Goal: Information Seeking & Learning: Find specific page/section

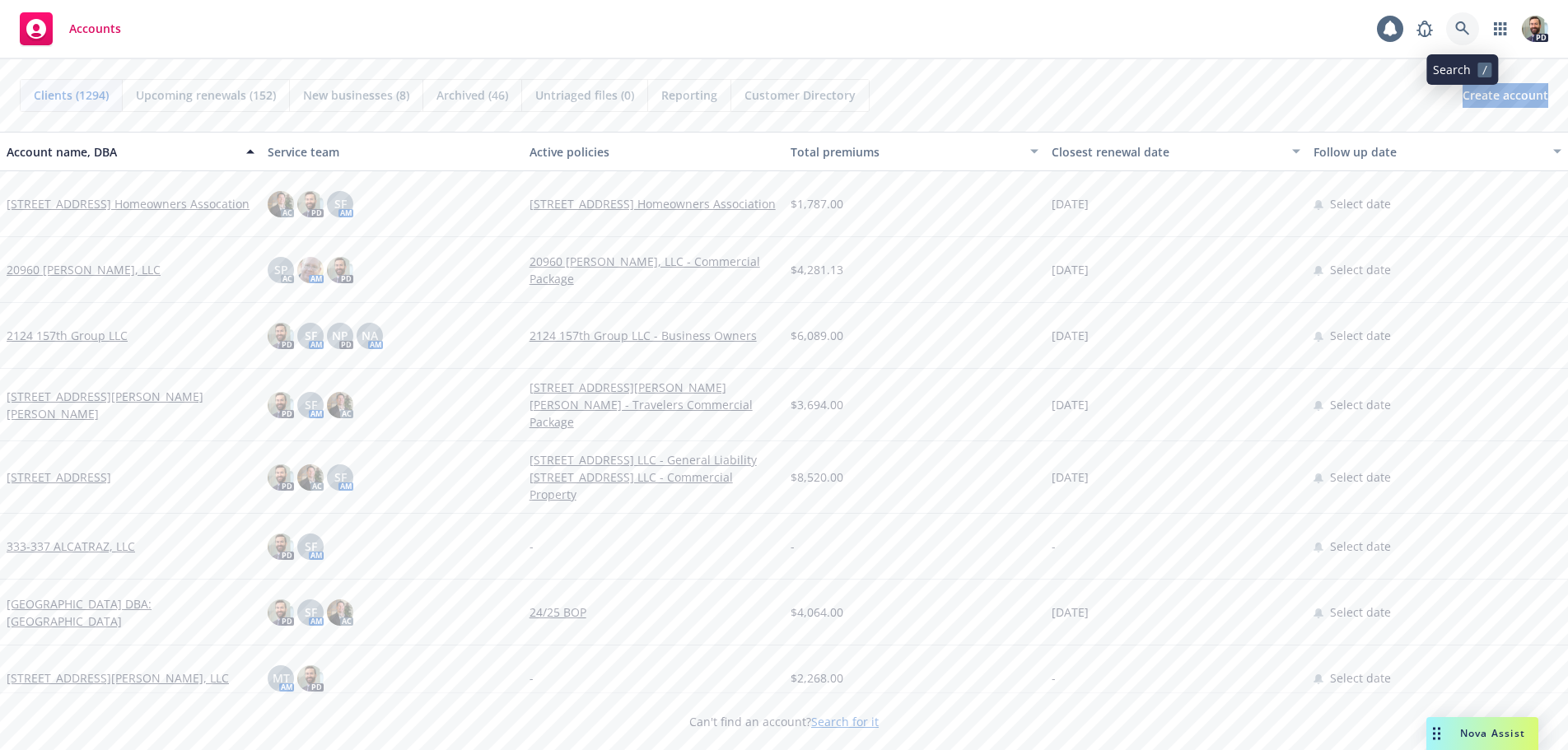
click at [1460, 19] on link at bounding box center [1463, 29] width 33 height 33
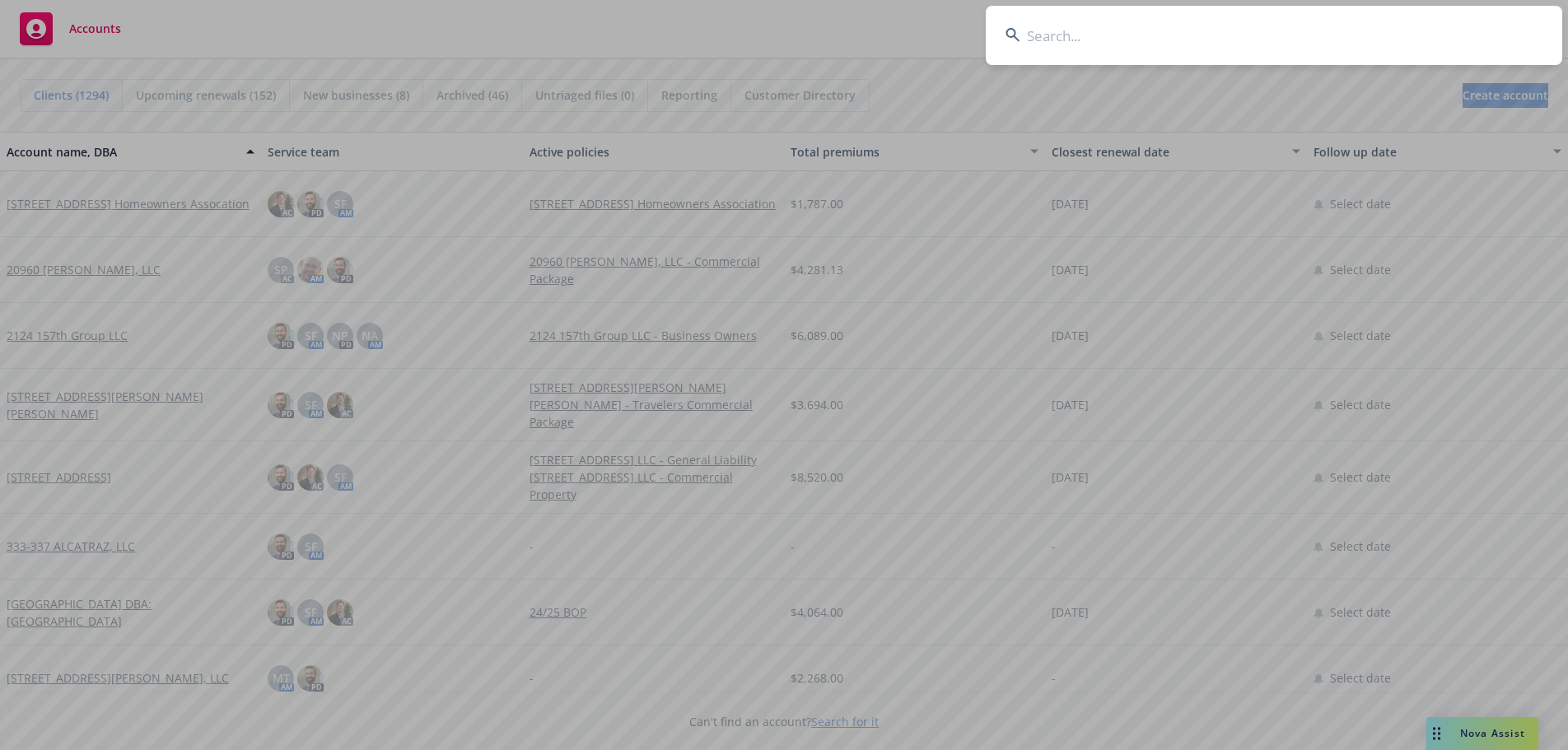
click at [1388, 32] on input at bounding box center [1275, 35] width 577 height 59
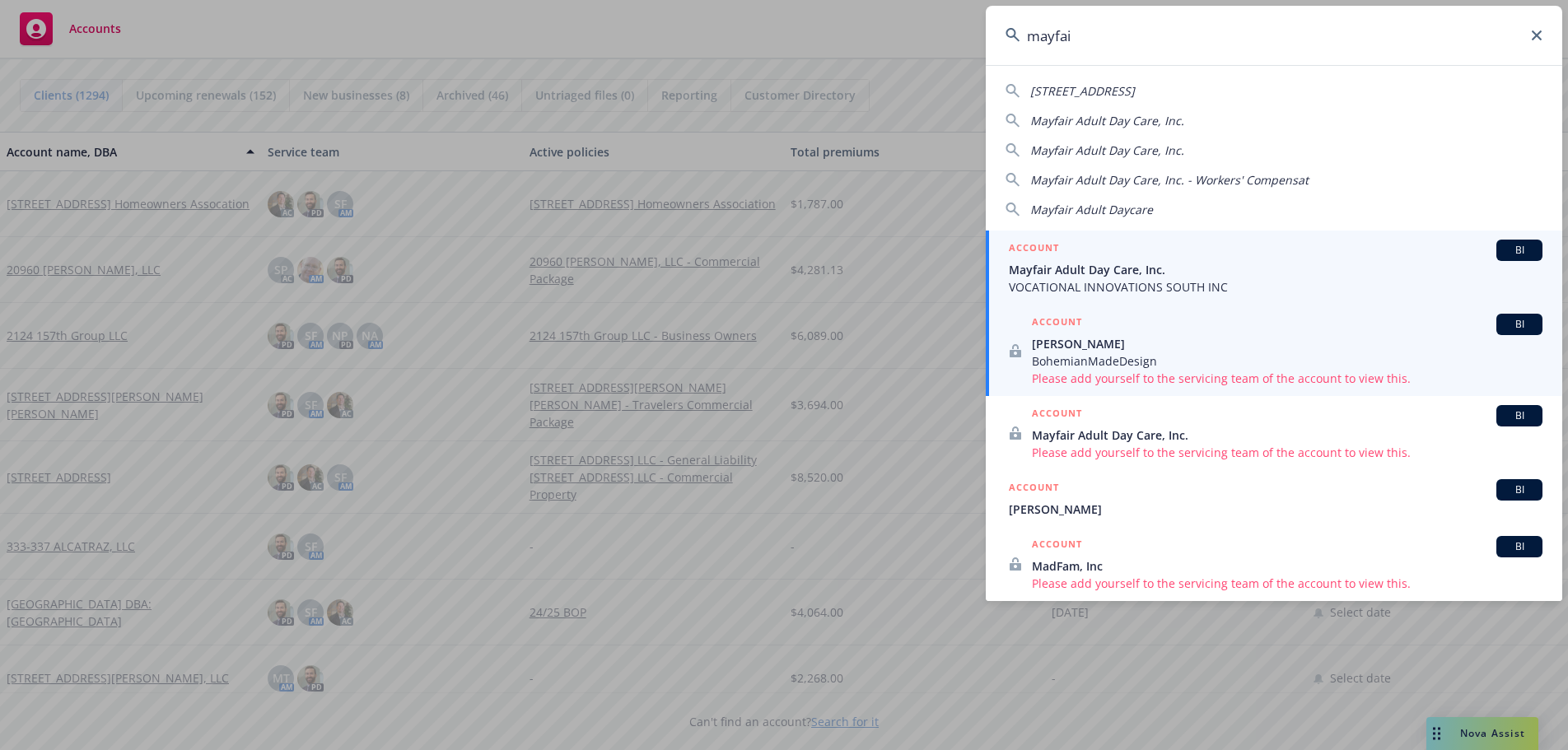
type input "mayfai"
click at [1089, 281] on span "VOCATIONAL INNOVATIONS SOUTH INC" at bounding box center [1277, 287] width 534 height 18
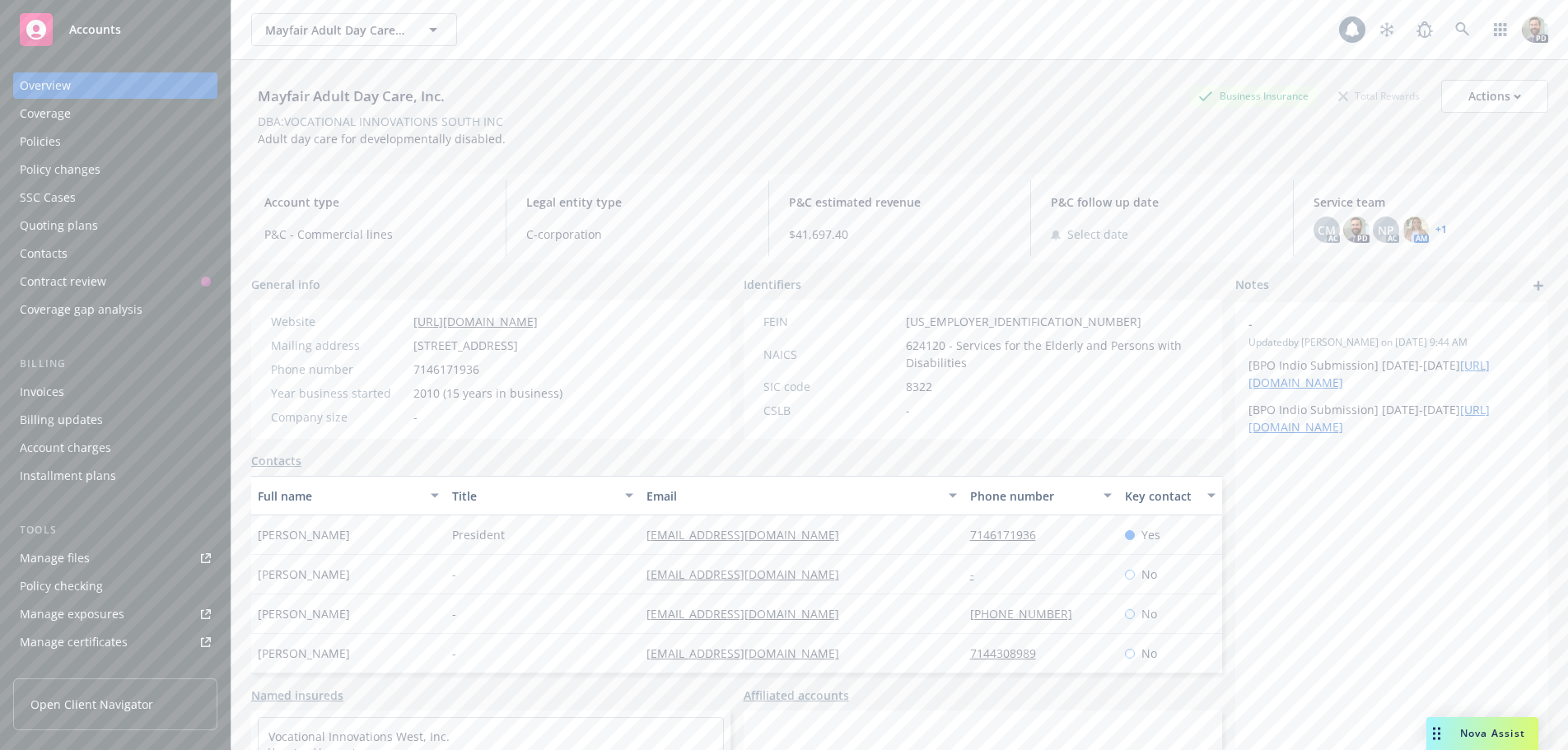
click at [70, 134] on div "Policies" at bounding box center [115, 141] width 191 height 26
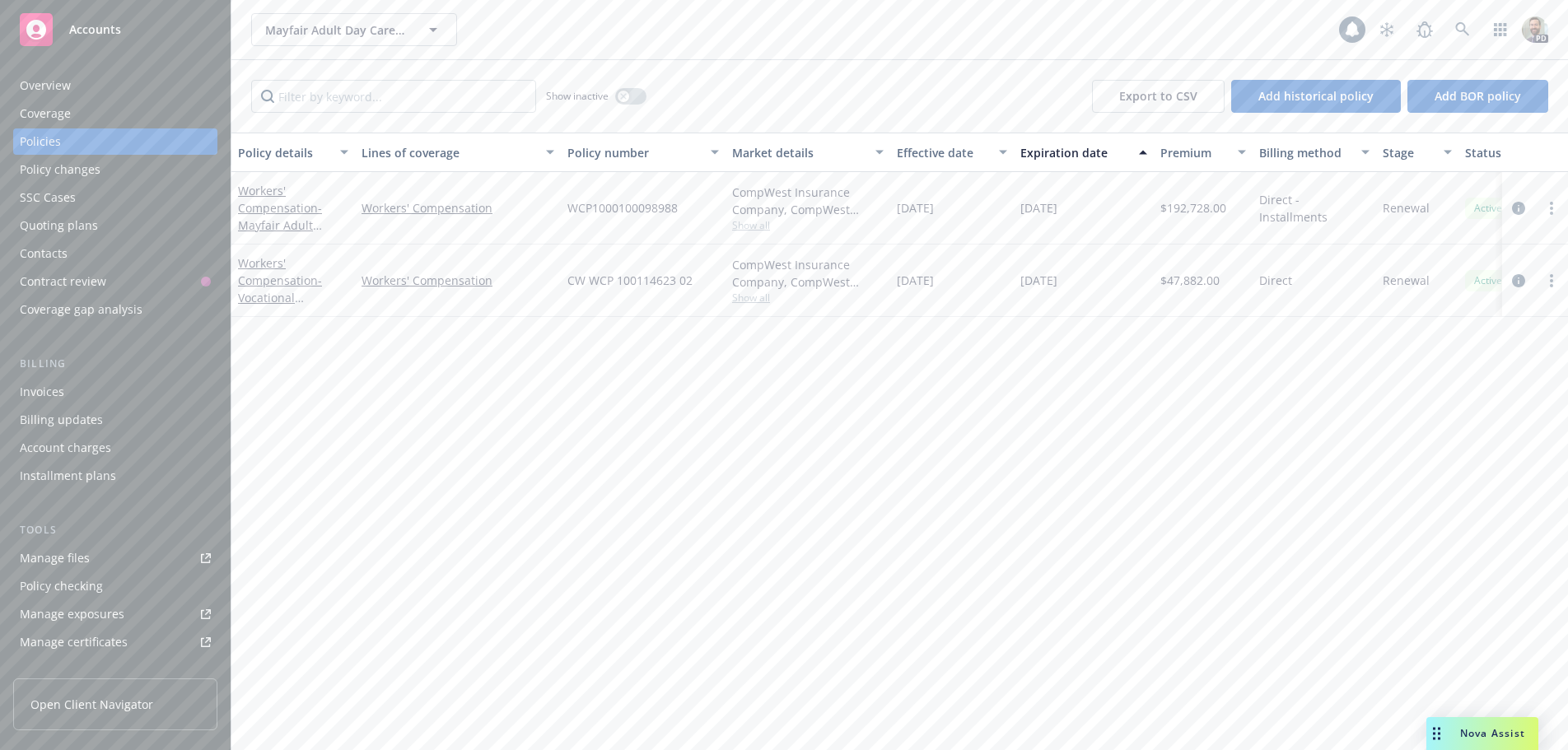
click at [41, 88] on div "Overview" at bounding box center [45, 85] width 51 height 26
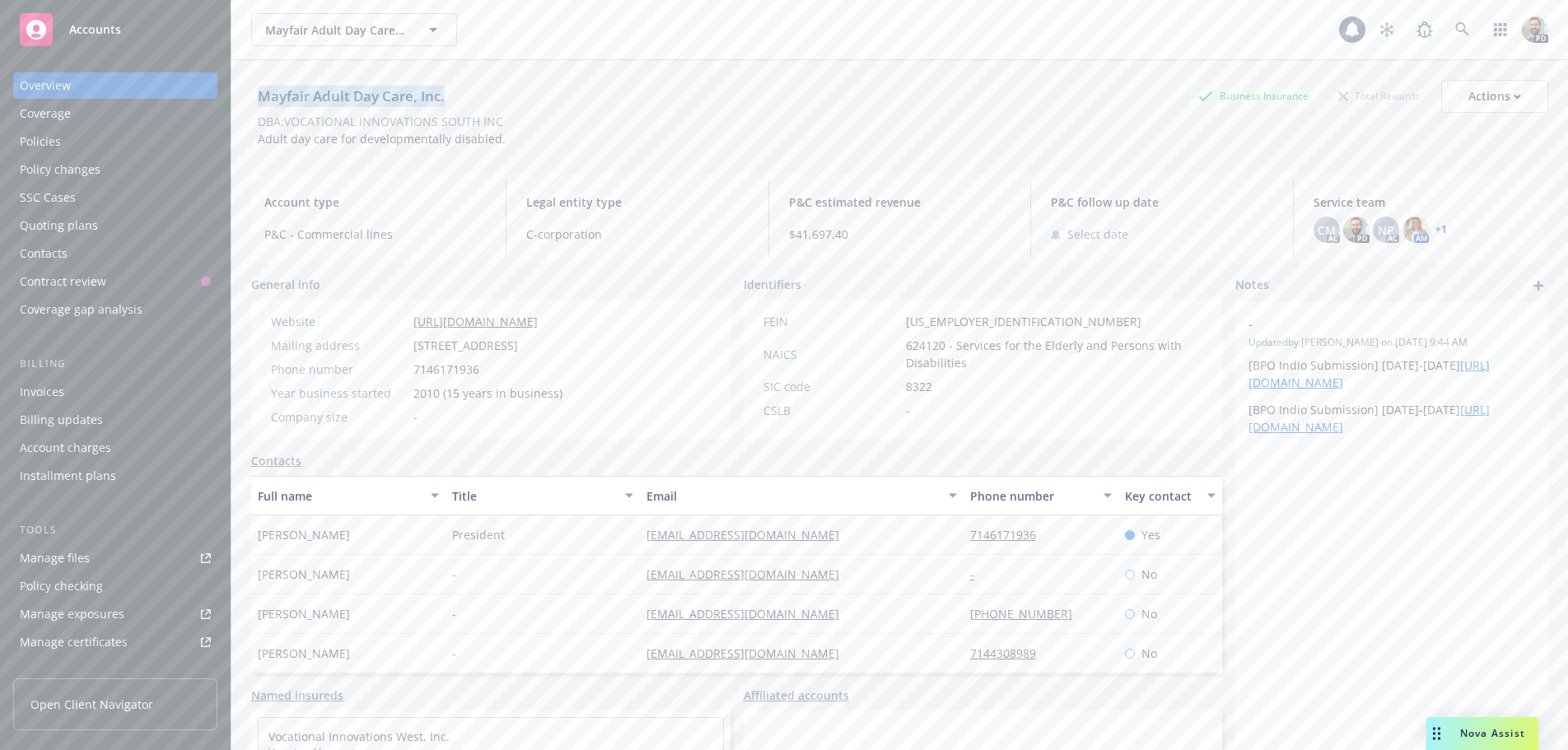
drag, startPoint x: 258, startPoint y: 94, endPoint x: 483, endPoint y: 94, distance: 225.0
click at [483, 94] on div "Mayfair Adult Day Care, Inc. Business Insurance Total Rewards Actions" at bounding box center [899, 96] width 1297 height 33
copy div "Mayfair Adult Day Care, Inc."
click at [32, 133] on div "Policies" at bounding box center [40, 141] width 41 height 26
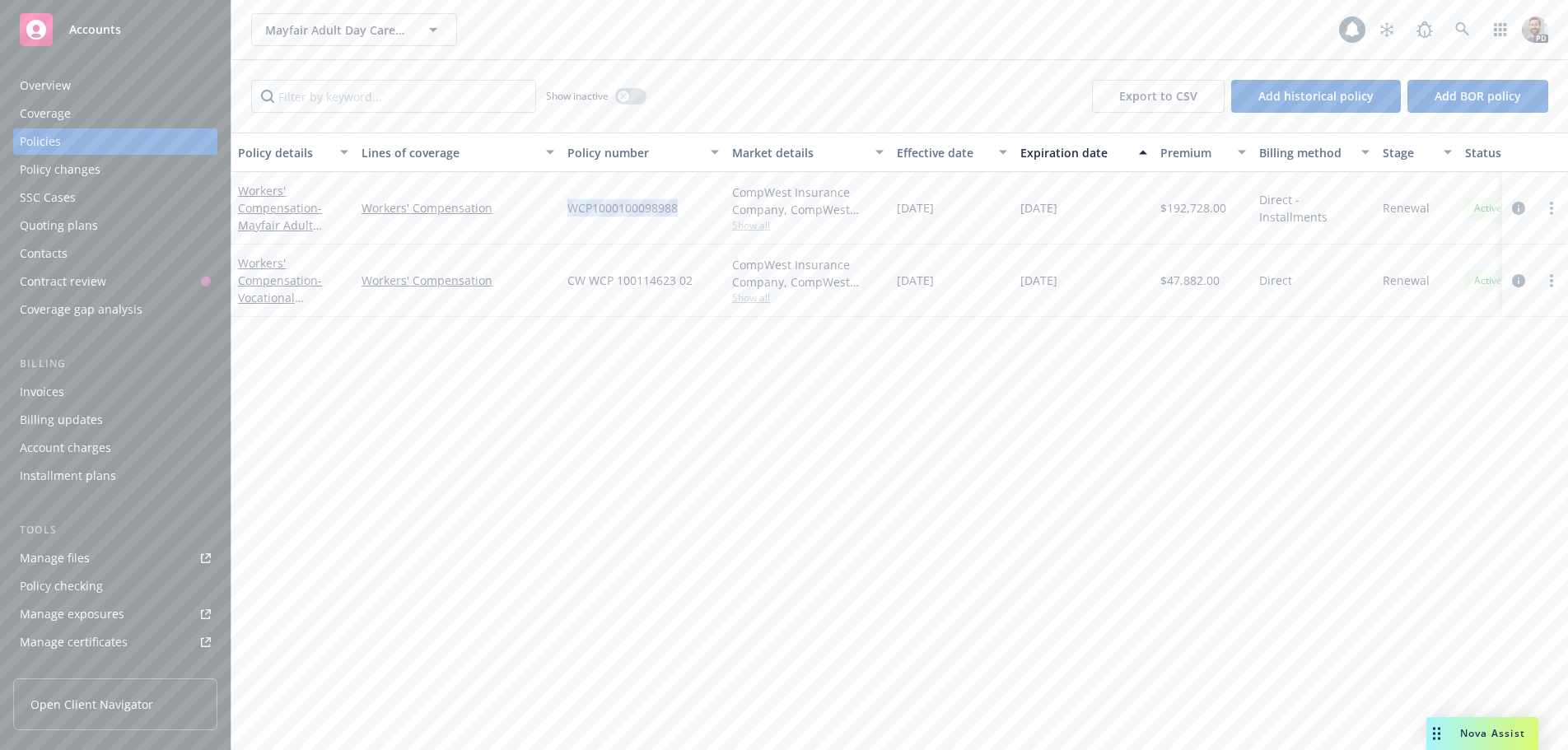
drag, startPoint x: 567, startPoint y: 206, endPoint x: 678, endPoint y: 206, distance: 111.0
click at [678, 206] on div "WCP1000100098988" at bounding box center [643, 208] width 165 height 72
drag, startPoint x: 733, startPoint y: 189, endPoint x: 791, endPoint y: 191, distance: 58.0
click at [791, 191] on div "CompWest Insurance Company, CompWest Insurance (AF Group)" at bounding box center [808, 202] width 152 height 35
copy div "CompWest"
